Goal: Find specific page/section: Find specific page/section

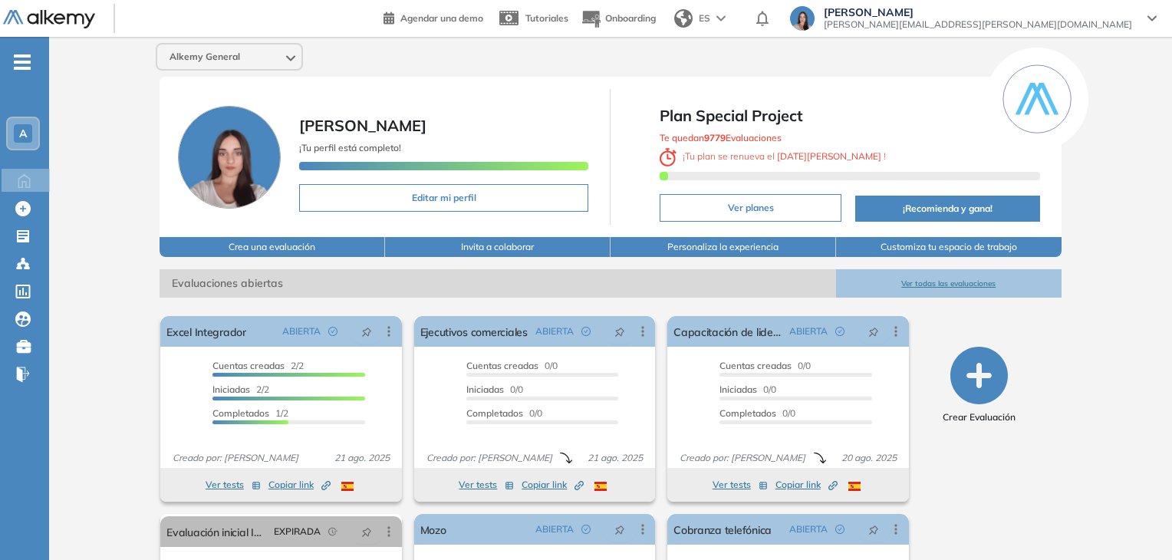
click at [35, 136] on div "A" at bounding box center [23, 133] width 31 height 31
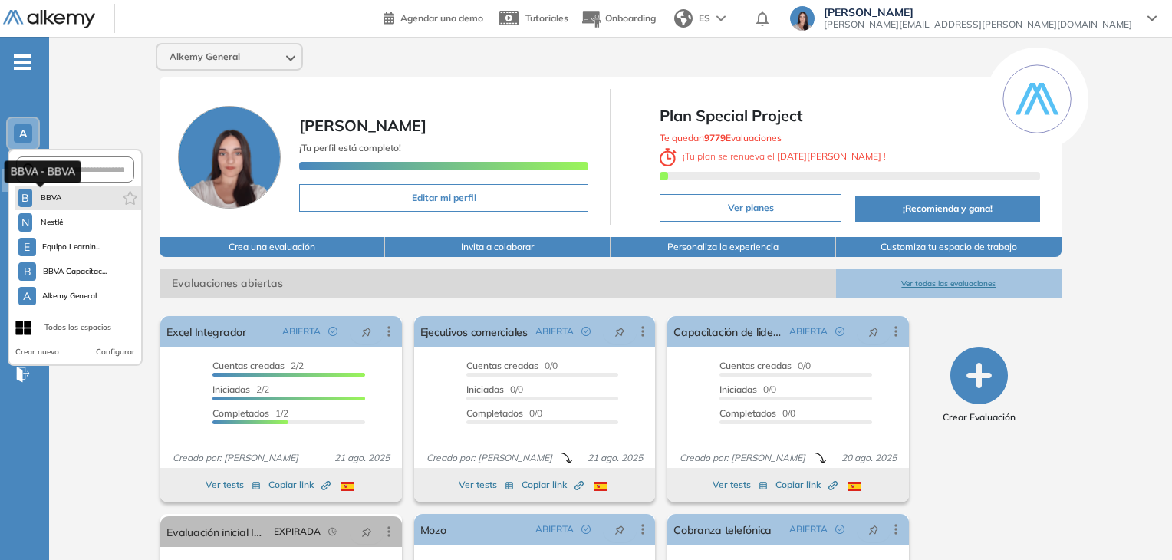
click at [27, 202] on span "B" at bounding box center [25, 198] width 8 height 12
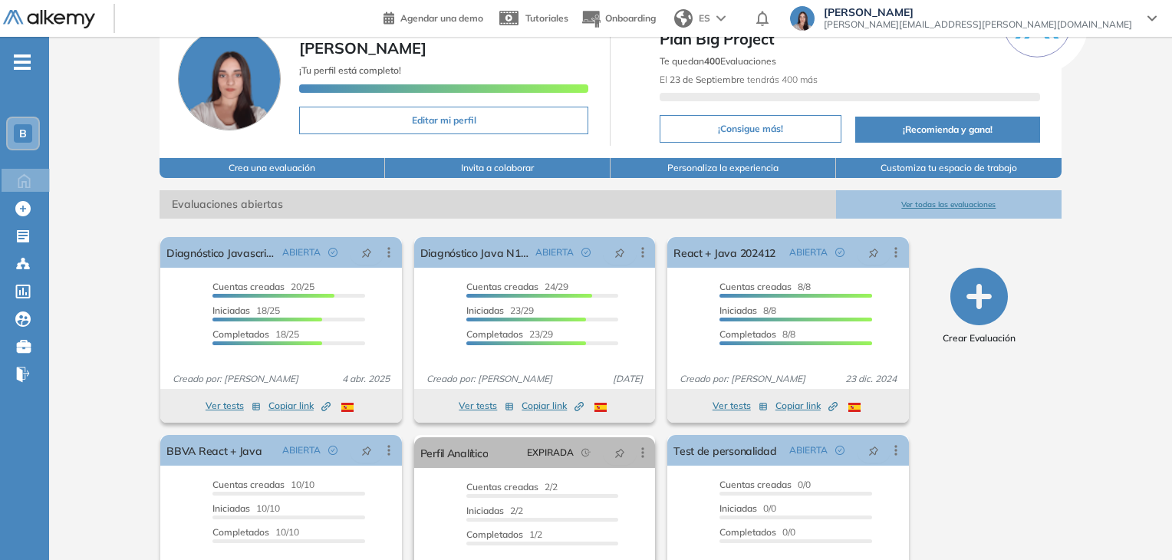
scroll to position [153, 0]
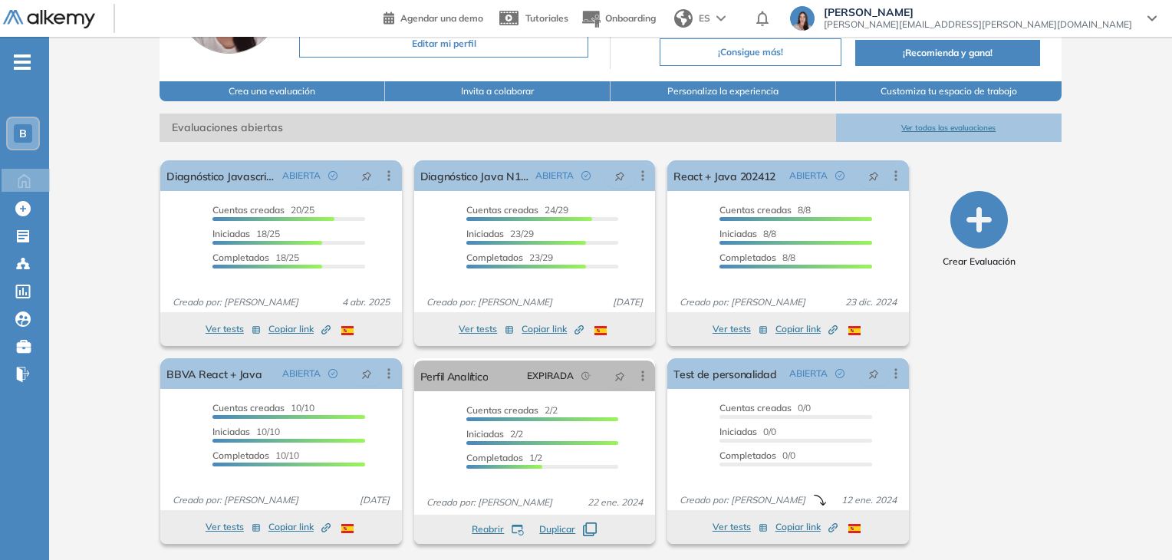
click at [18, 142] on div "B" at bounding box center [23, 133] width 18 height 18
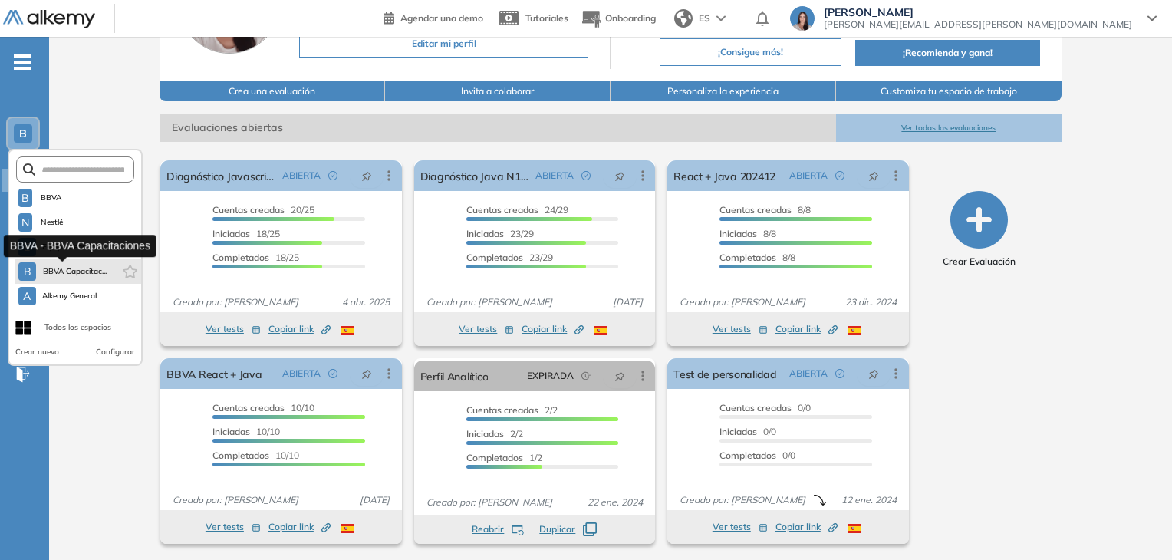
click at [77, 265] on span "BBVA Capacitac..." at bounding box center [74, 271] width 64 height 12
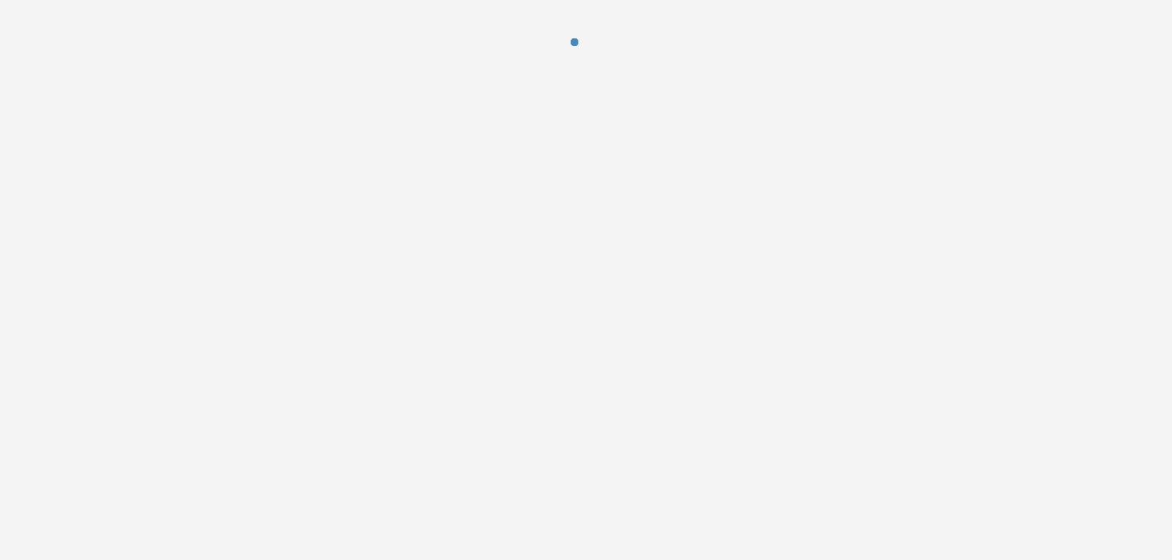
scroll to position [0, 0]
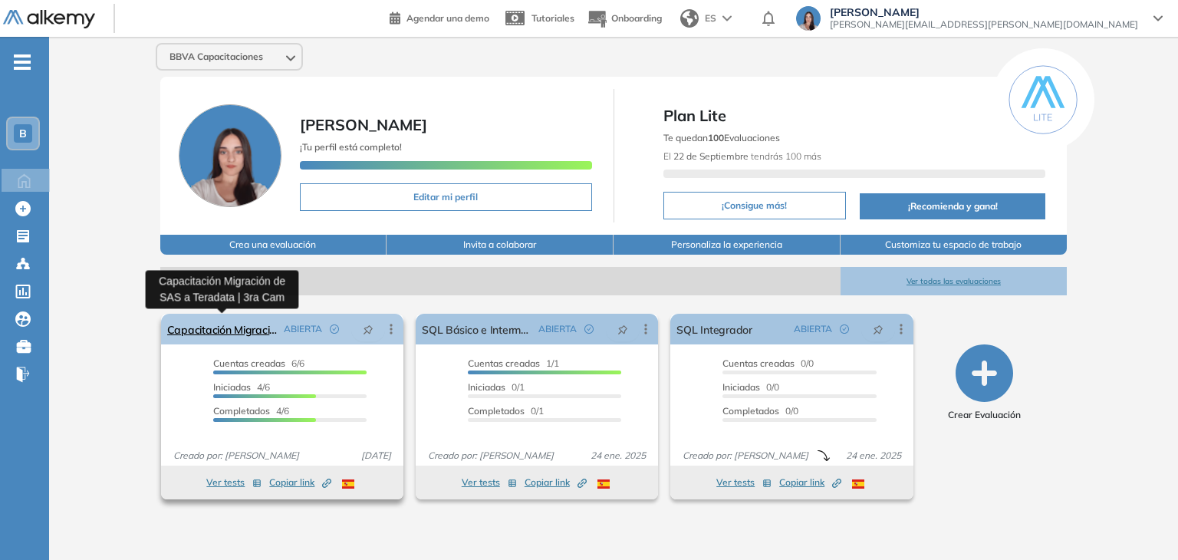
click at [205, 332] on link "Capacitación Migración de SAS a Teradata | 3ra Cam" at bounding box center [222, 329] width 110 height 31
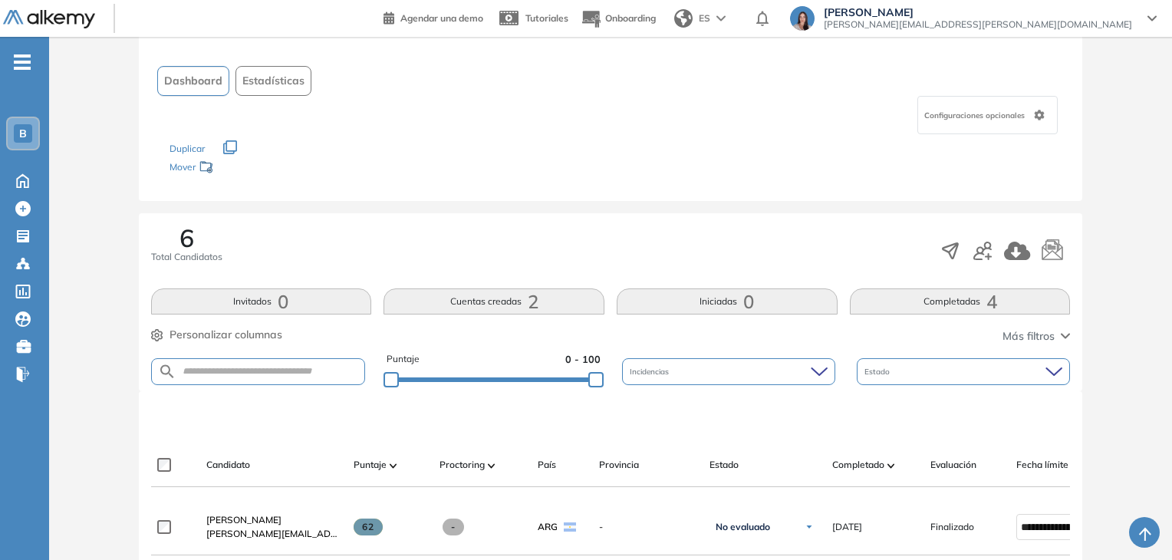
scroll to position [97, 0]
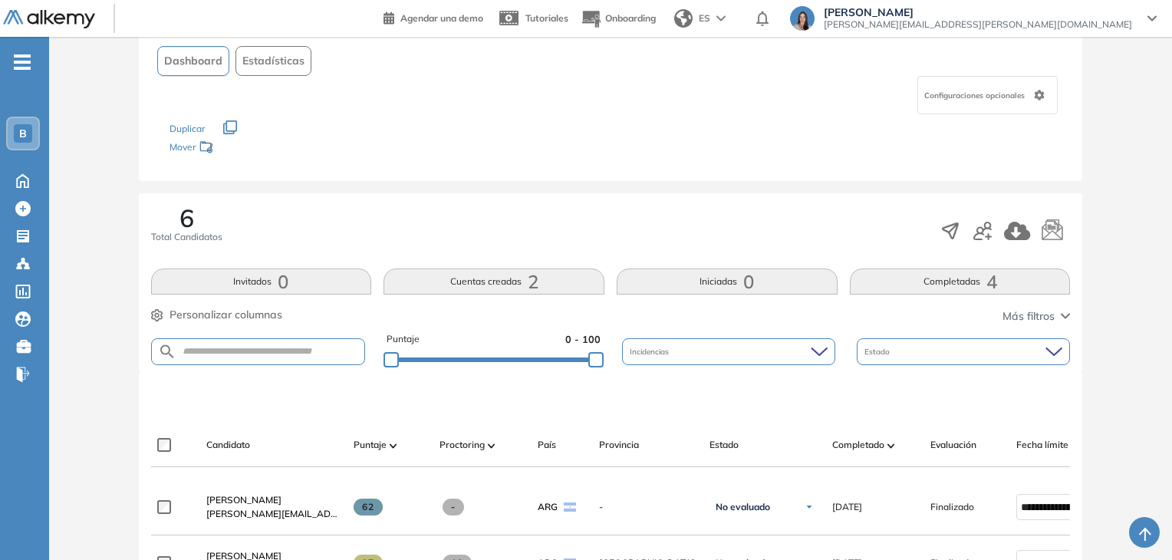
click at [856, 283] on button "Completadas 4" at bounding box center [960, 281] width 221 height 26
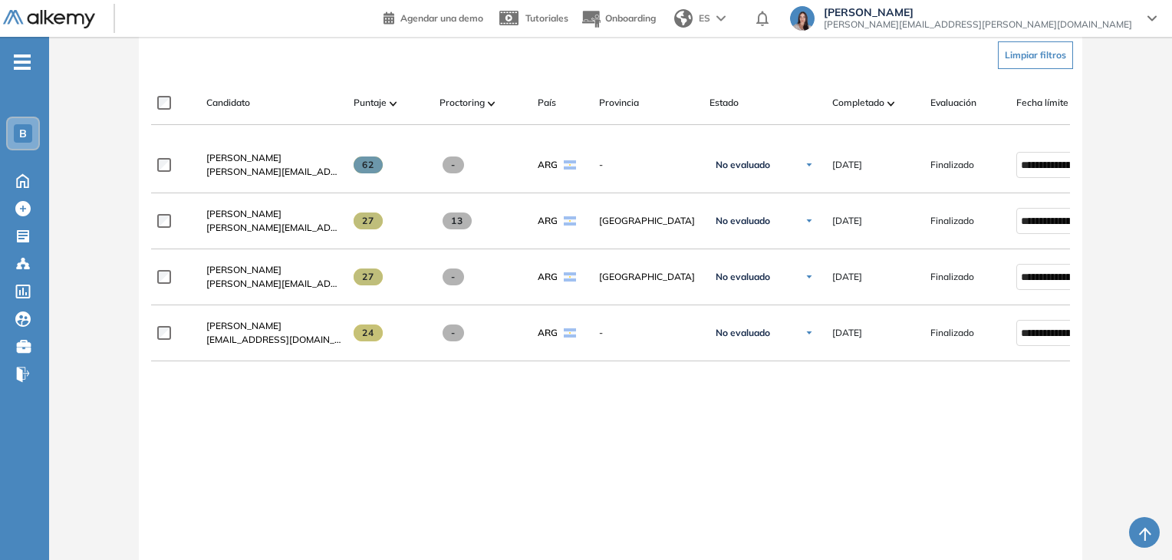
scroll to position [445, 0]
